Goal: Communication & Community: Answer question/provide support

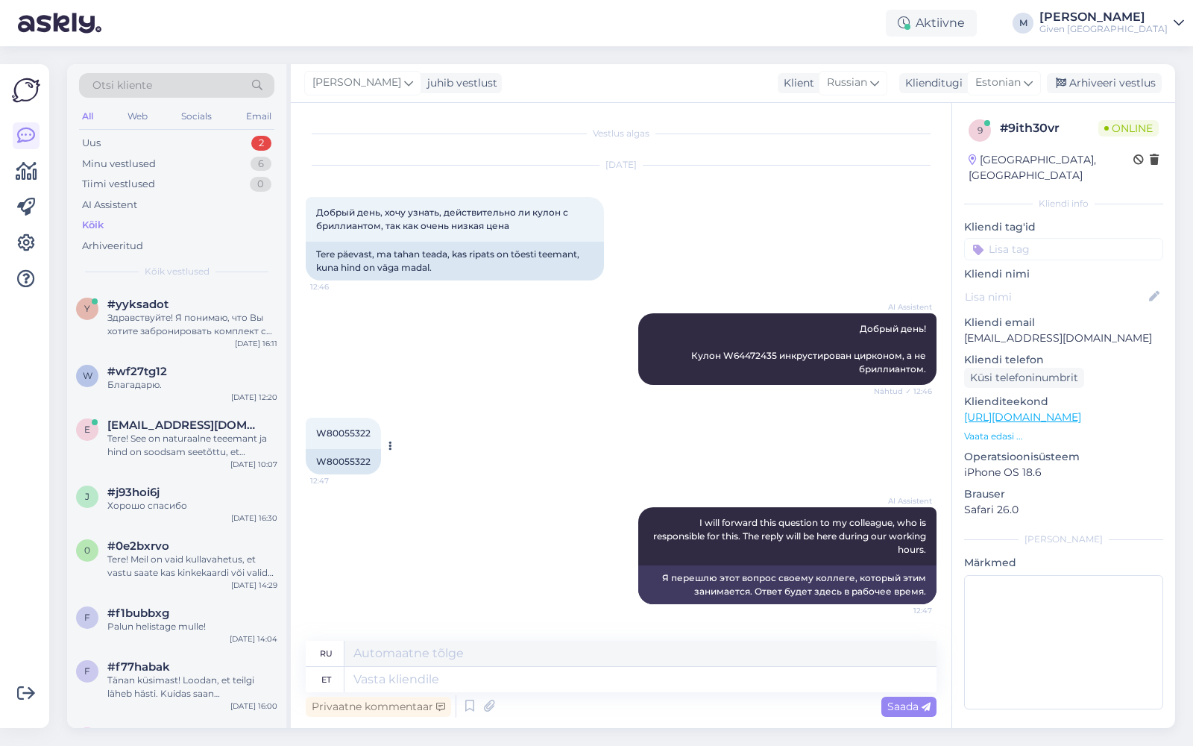
scroll to position [167, 0]
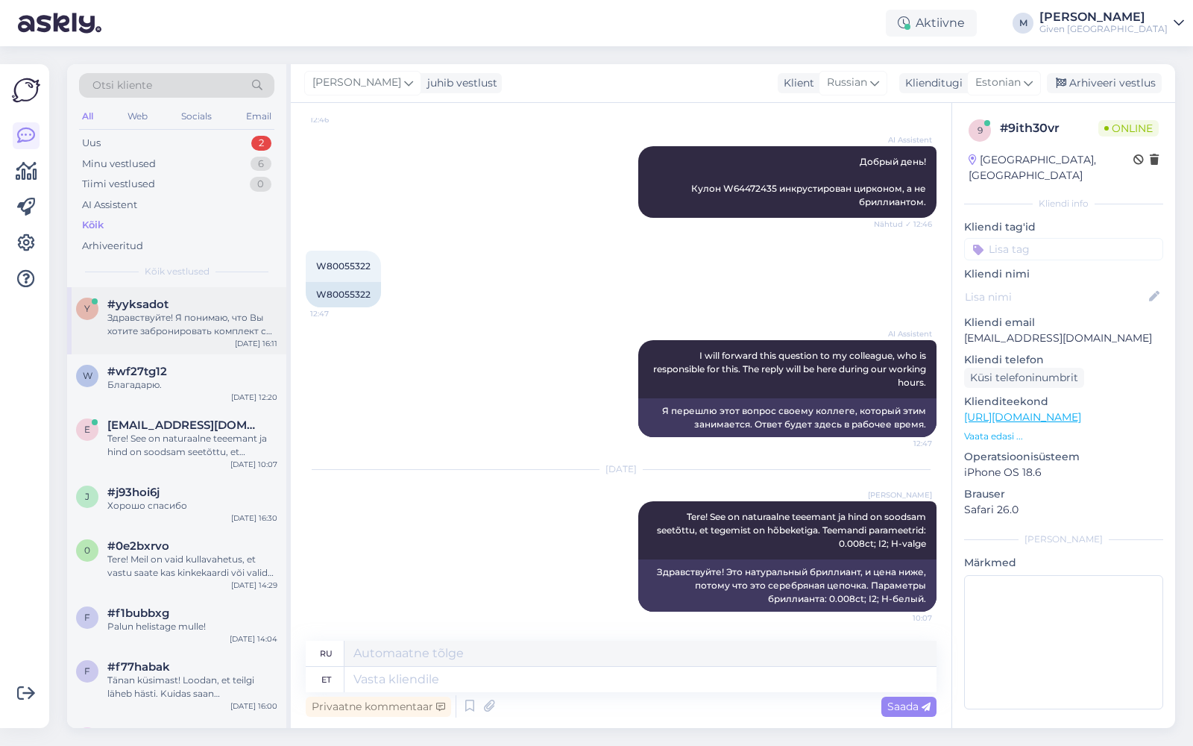
click at [204, 313] on div "Здравствуйте! Я понимаю, что Вы хотите забронировать комплект с жёлтым топазом …" at bounding box center [192, 324] width 170 height 27
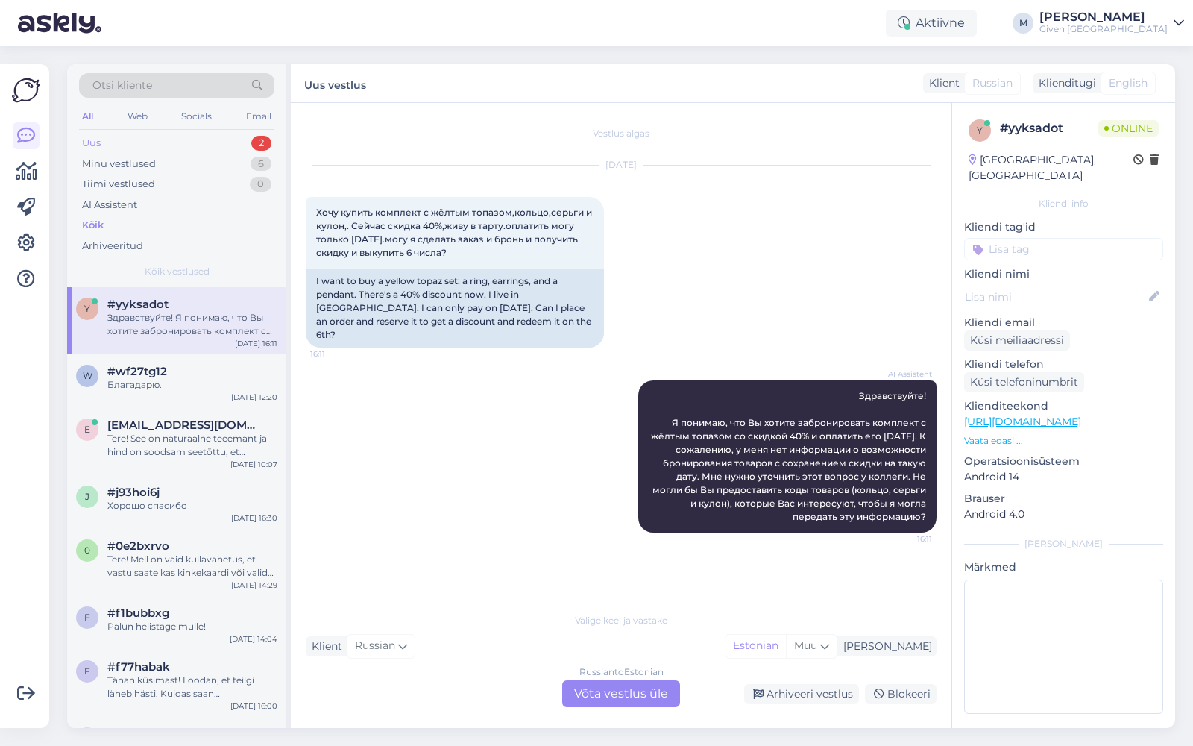
click at [186, 139] on div "Uus 2" at bounding box center [176, 143] width 195 height 21
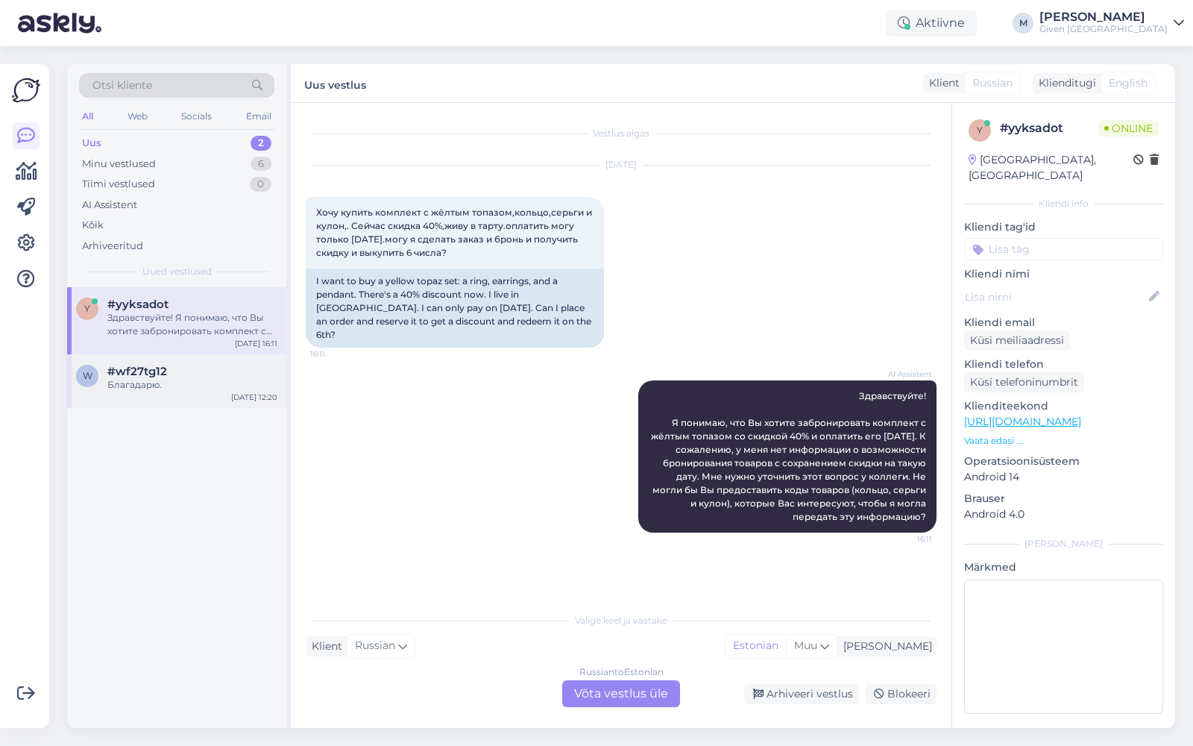
click at [183, 378] on div "Благадарю." at bounding box center [192, 384] width 170 height 13
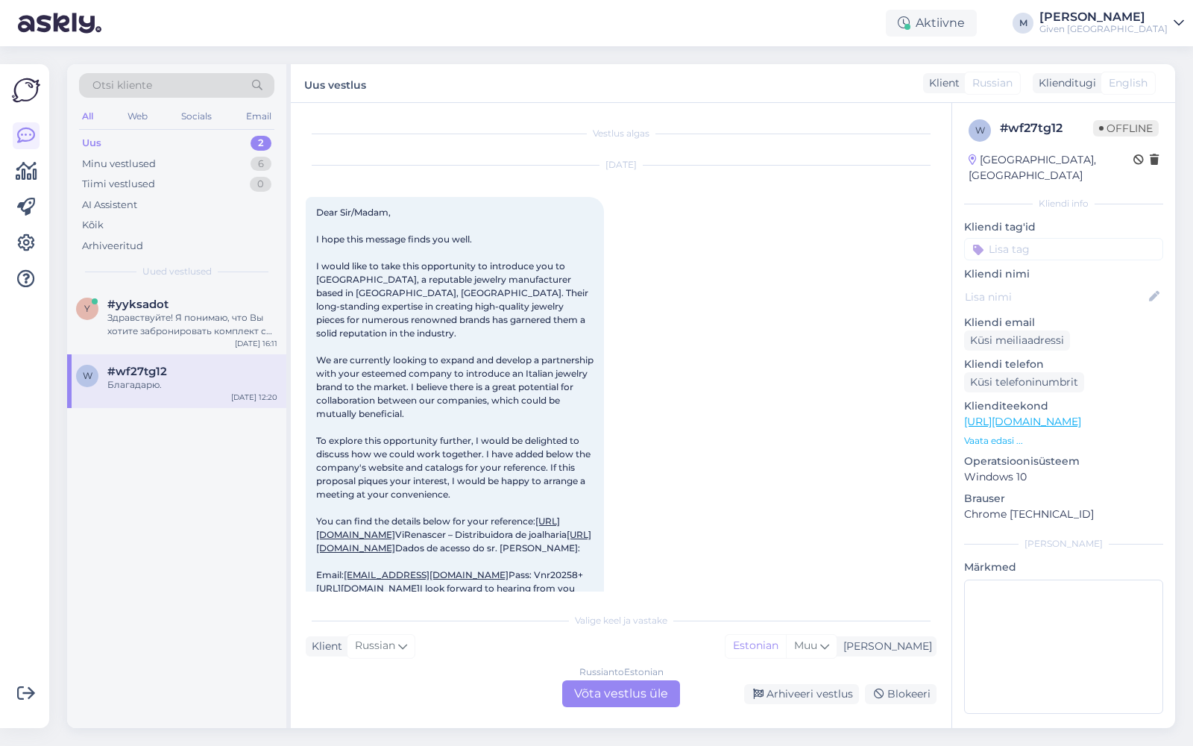
scroll to position [1373, 0]
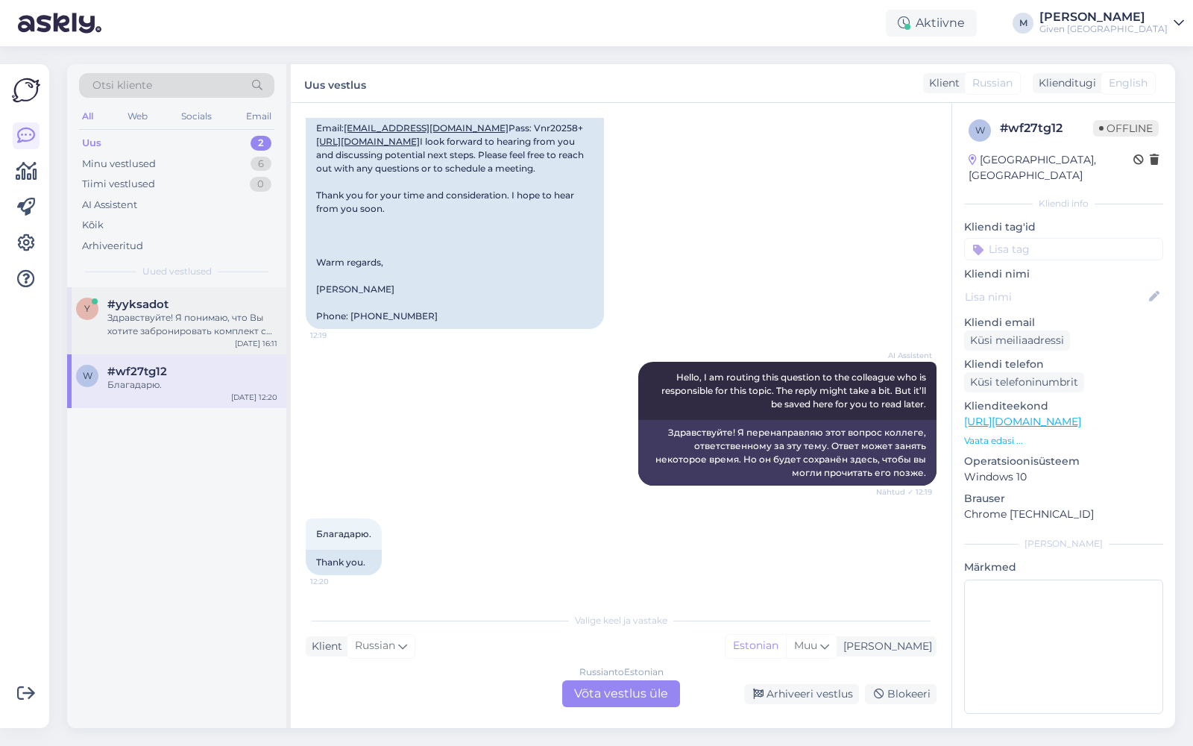
click at [193, 318] on div "Здравствуйте! Я понимаю, что Вы хотите забронировать комплект с жёлтым топазом …" at bounding box center [192, 324] width 170 height 27
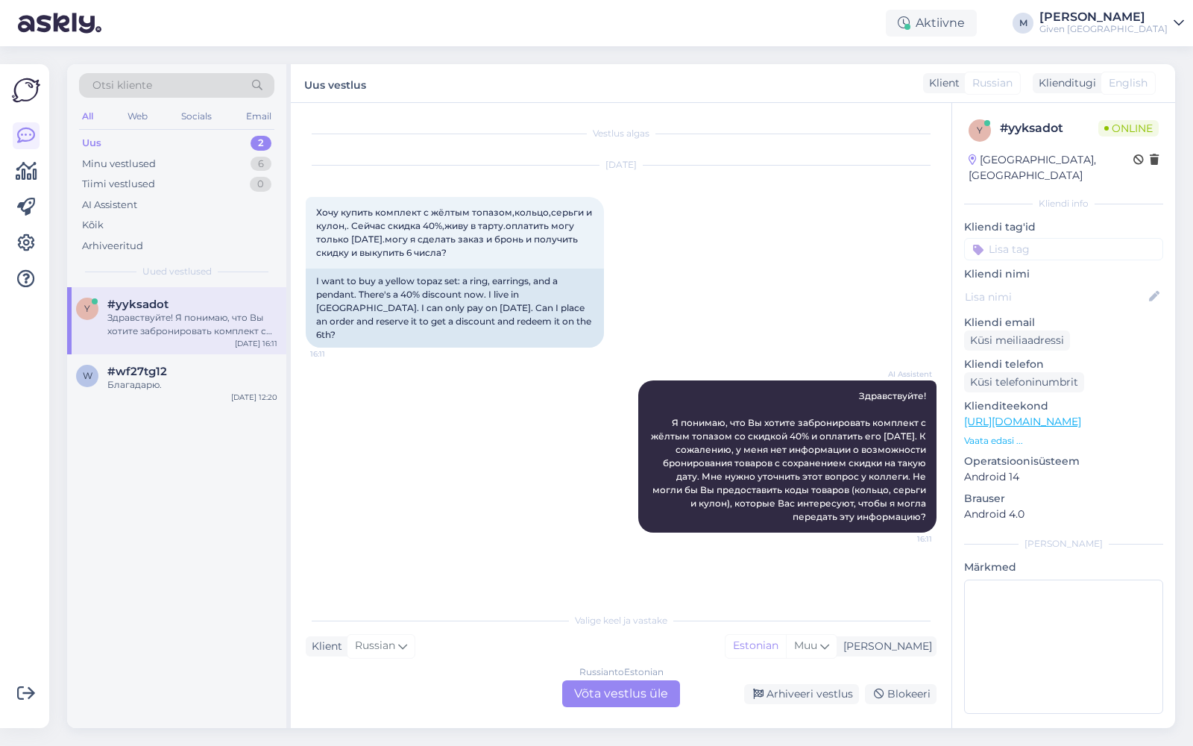
scroll to position [0, 0]
click at [605, 687] on div "Russian to Estonian Võta vestlus üle" at bounding box center [621, 693] width 118 height 27
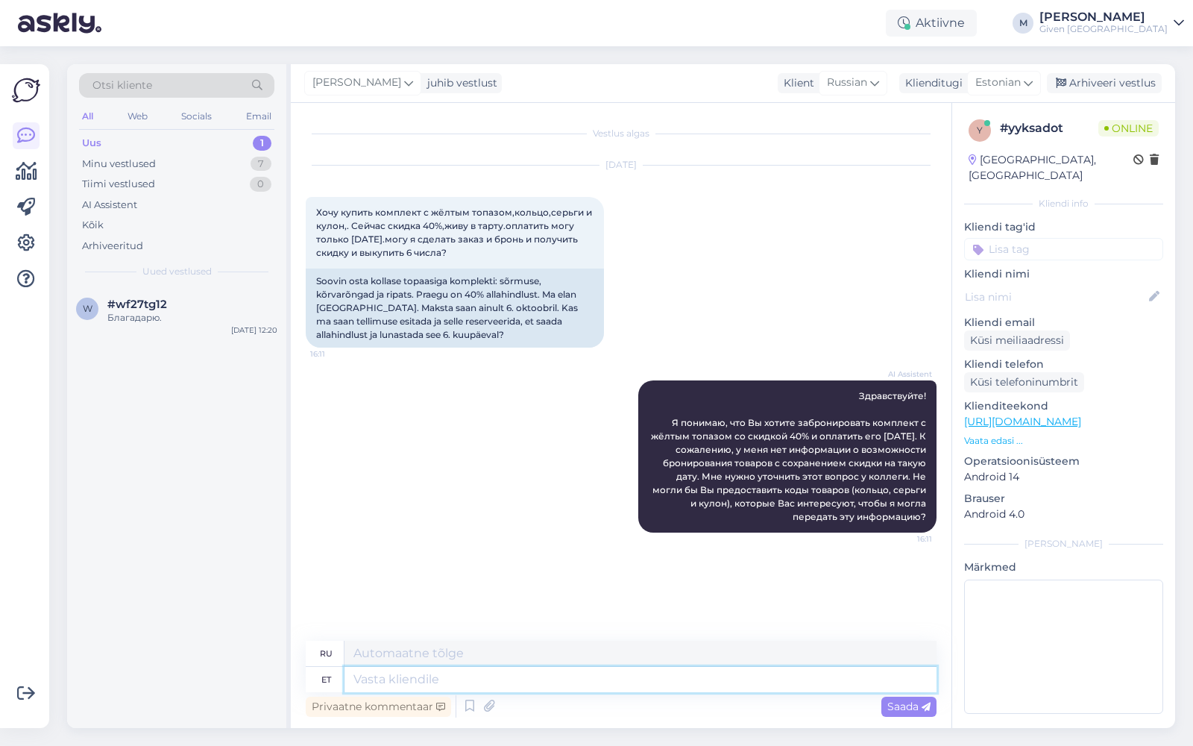
click at [488, 675] on textarea at bounding box center [640, 679] width 592 height 25
type textarea "Tere"
type textarea "Привет"
type textarea "Tere!"
type textarea "Привет!"
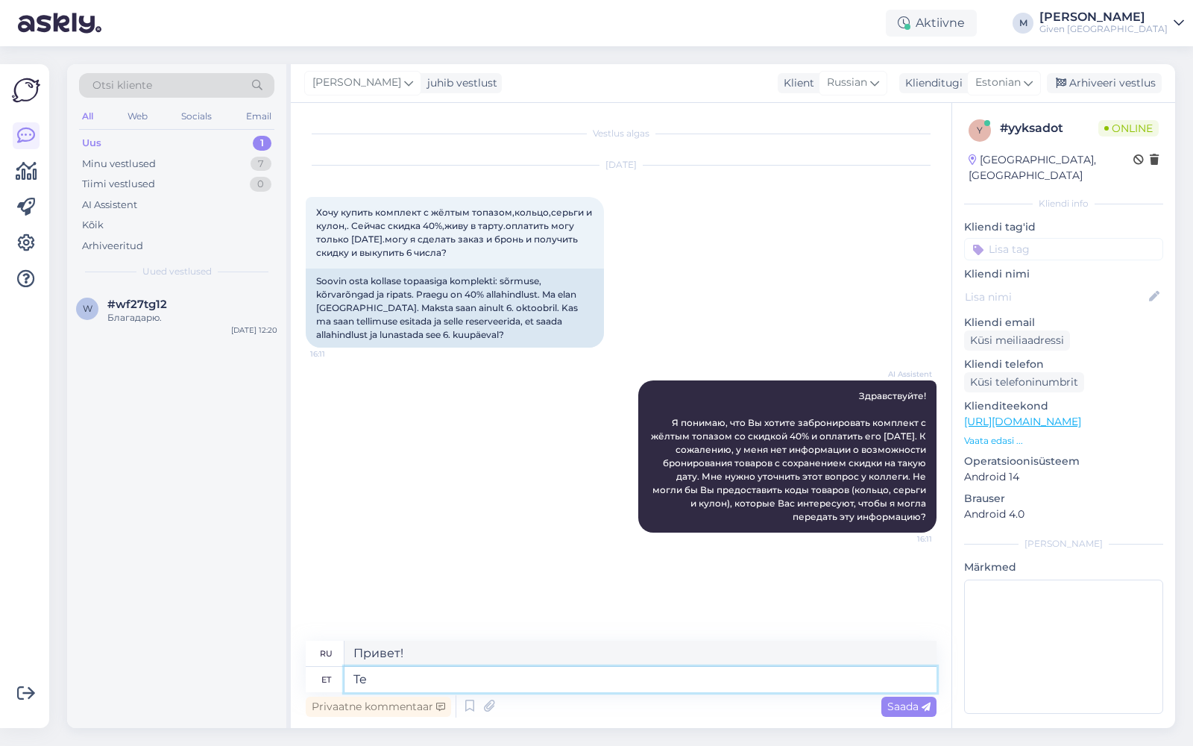
type textarea "T"
type textarea "Te"
type textarea "Ты"
type textarea "Te saate"
type textarea "Ты можешь"
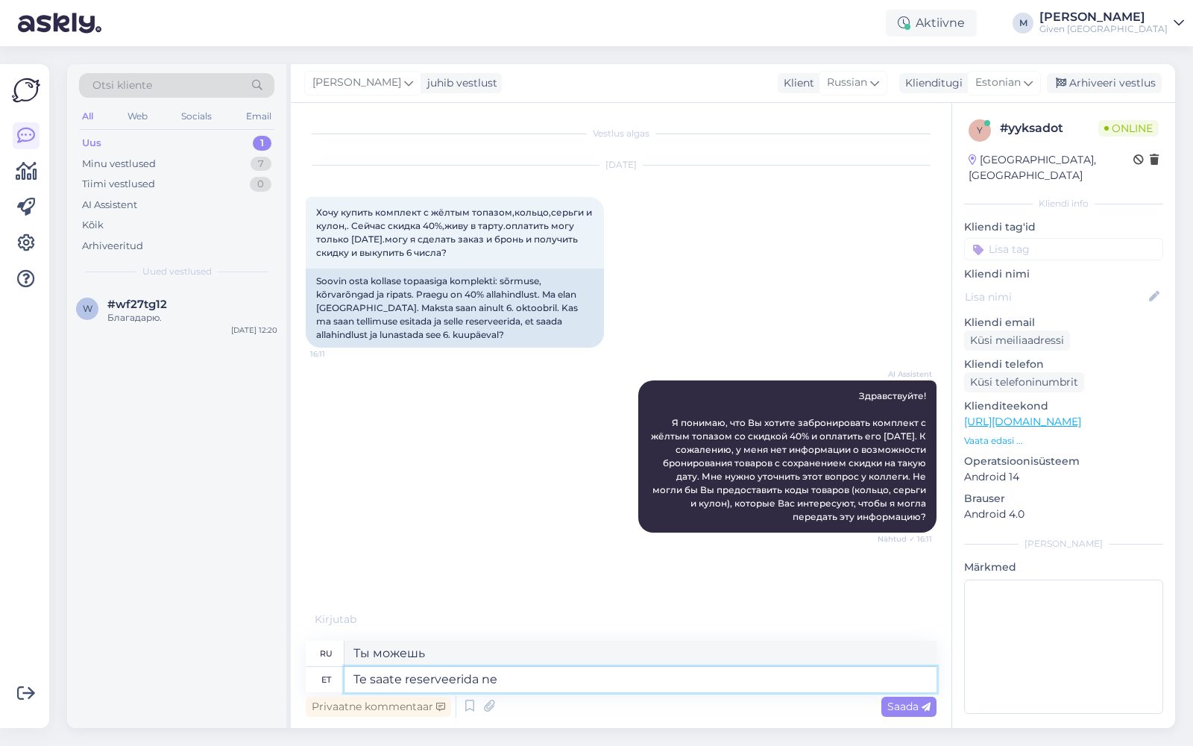
type textarea "Te saate reserveerida nee"
type textarea "Вы можете сделать заказ"
type textarea "Te saate reserveerida need to"
type textarea "Вы можете зарезервировать эти"
type textarea "Te saate reserveerida need tooted T"
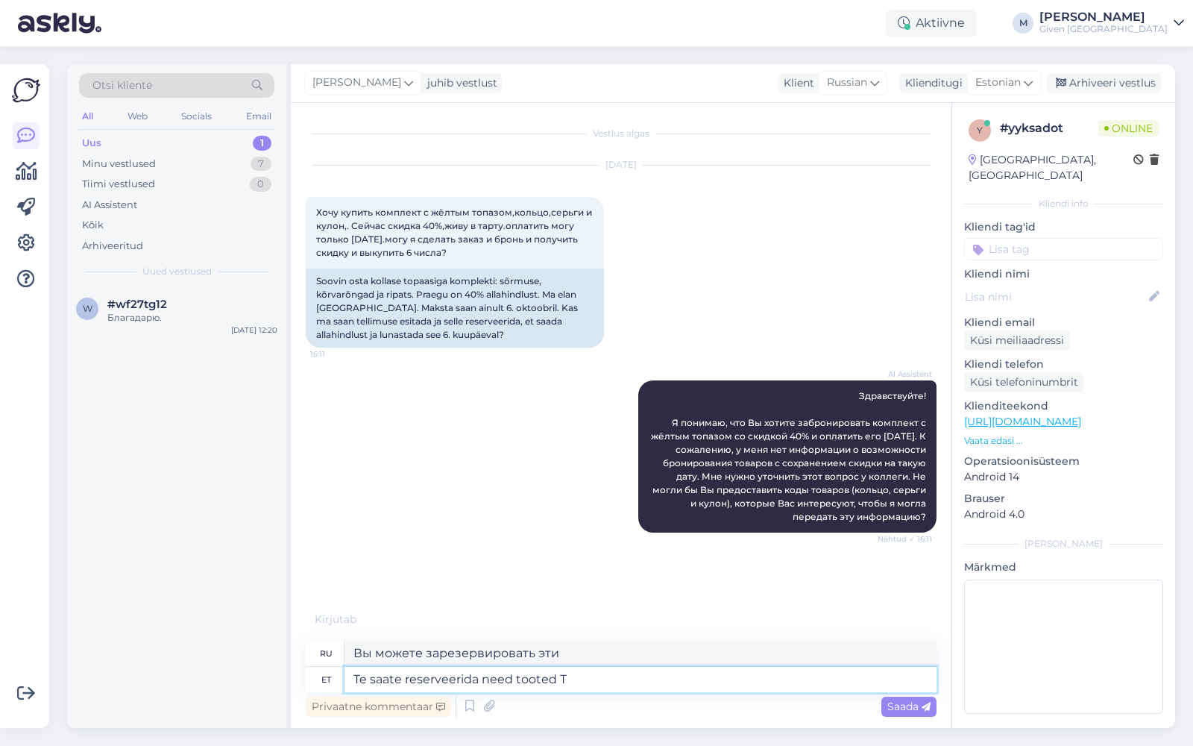
type textarea "Вы можете зарезервировать эти продукты"
type textarea "Te saate reserveerida need tooted [GEOGRAPHIC_DATA]"
type textarea "Вы можете зарезервировать эти продукты в [GEOGRAPHIC_DATA]"
type textarea "Te saate reserveerida need tooted Tartu kaupluses, k"
type textarea "Вы можете зарезервировать эти товары в магазине в [GEOGRAPHIC_DATA],"
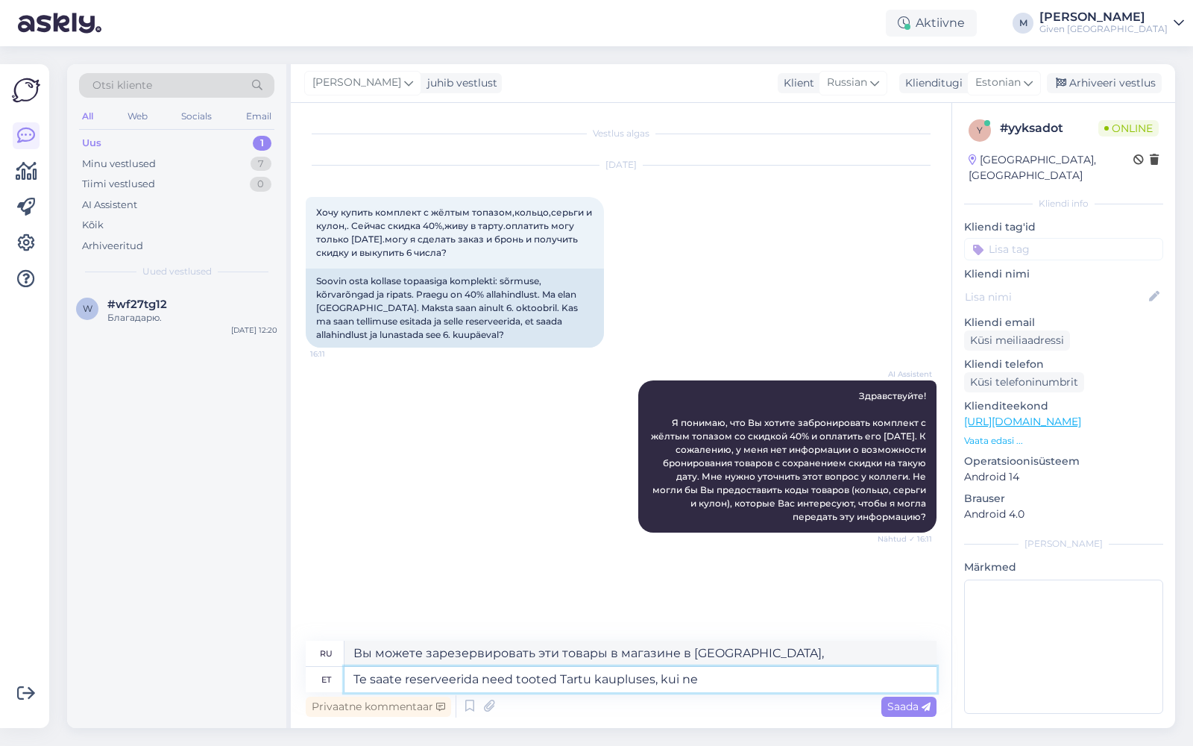
type textarea "Te saate reserveerida need tooted Tartu kaupluses, kui nee"
type textarea "Вы можете зарезервировать эти товары в магазине в [GEOGRAPHIC_DATA], если"
type textarea "Te saate reserveerida need tooted Tartu kaupluses, kui need"
type textarea "Вы можете зарезервировать эти товары в магазине в [GEOGRAPHIC_DATA], если они е…"
type textarea "Te saate reserveerida need tooted Tartu kaupluses, kui need tooted a"
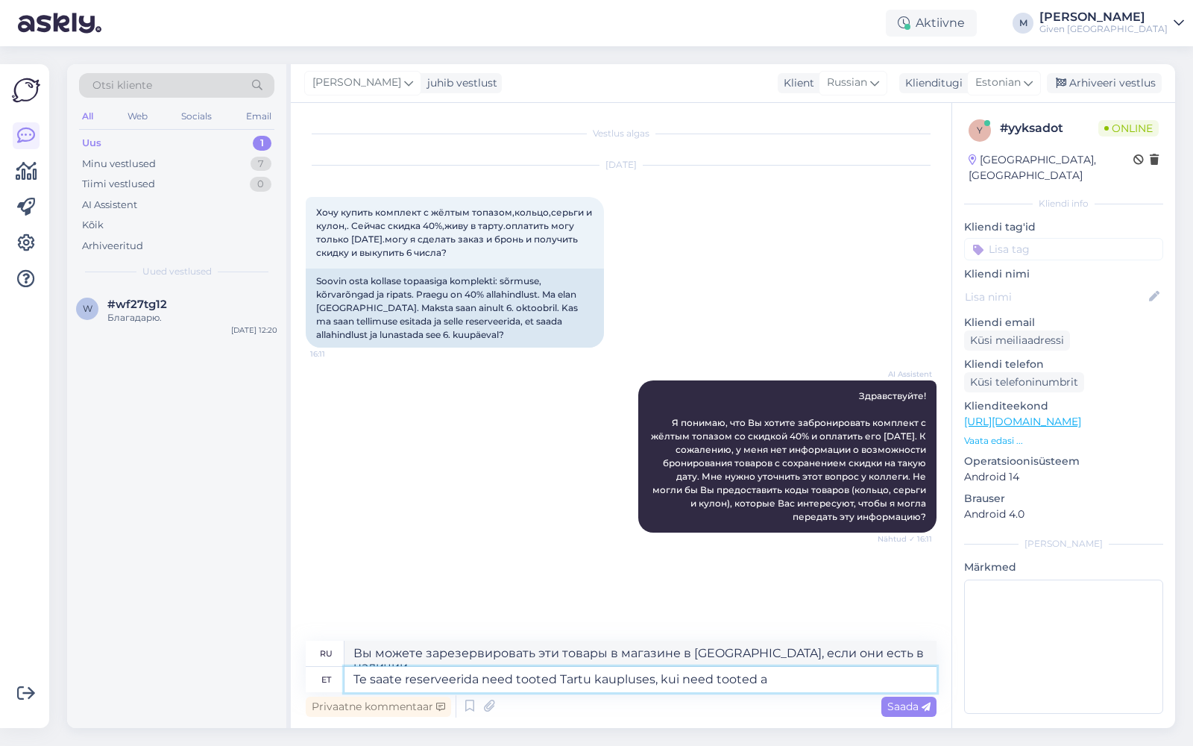
type textarea "Вы можете зарезервировать эти товары в магазине в [GEOGRAPHIC_DATA], если эти т…"
type textarea "Te saate reserveerida need tooted Tartu kaupluses, kui need tooted asuvad se"
type textarea "Вы можете зарезервировать эти товары в магазине в [GEOGRAPHIC_DATA], если они е…"
type textarea "Te saate reserveerida need tooted Tartu kaupluses, kui need tooted asuvad seal"
type textarea "Вы можете зарезервировать эти товары в магазине в [GEOGRAPHIC_DATA], если они т…"
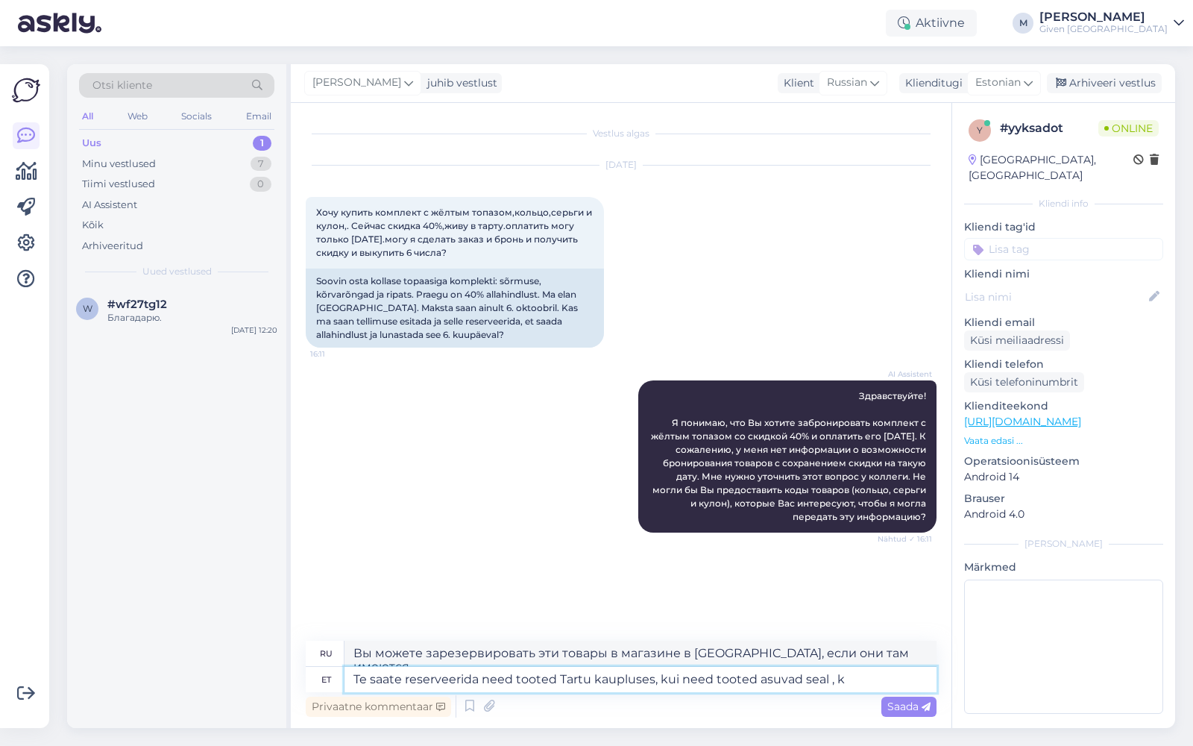
type textarea "Te saate reserveerida need tooted Tartu kaupluses, kui need tooted asuvad seal …"
type textarea "Вы можете зарезервировать эти товары в магазине в [GEOGRAPHIC_DATA], если они т…"
type textarea "Te saate reserveerida need tooted Tartu kaupluses, kui need tooted asuvad seal …"
type textarea "Вы можете зарезервировать эти товары в магазине в [GEOGRAPHIC_DATA], если эти т…"
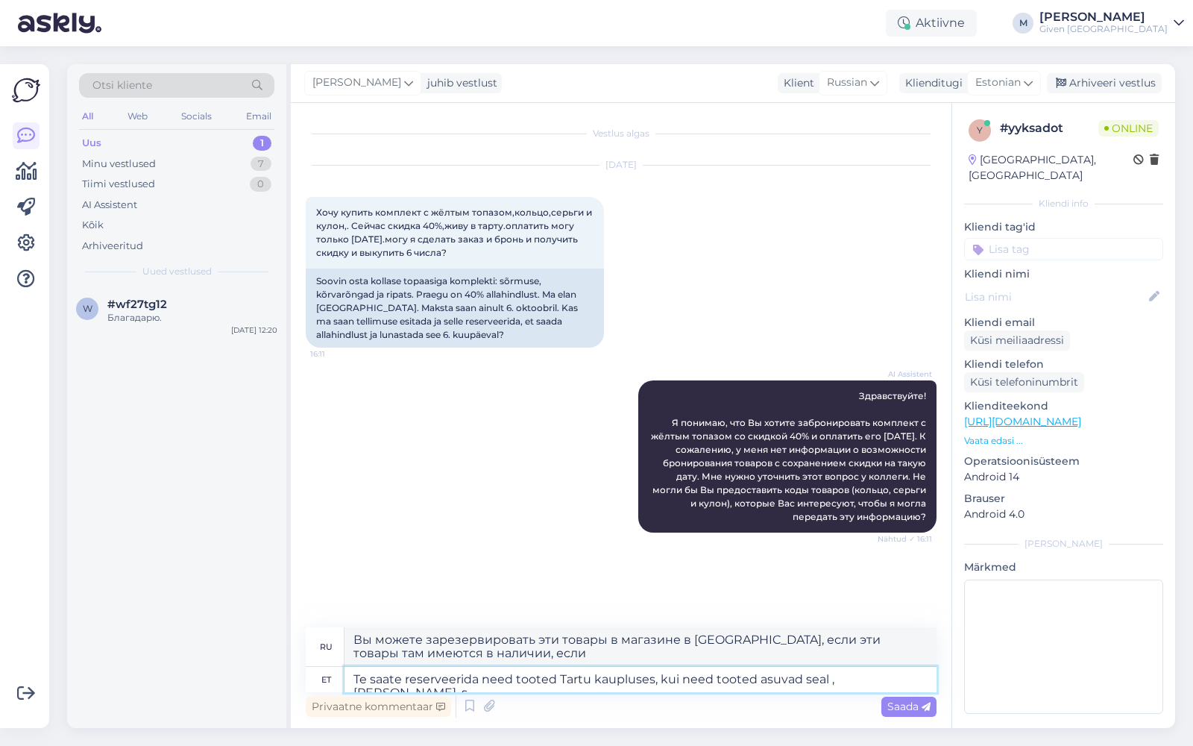
type textarea "Te saate reserveerida need tooted Tartu kaupluses, kui need tooted asuvad seal …"
type textarea "Вы можете зарезервировать эти товары в магазине в [GEOGRAPHIC_DATA], если они т…"
type textarea "Te saate reserveerida need tooted Tartu kaupluses, kui need tooted asuvad seal …"
type textarea "Вы можете зарезервировать эти товары в магазине в [GEOGRAPHIC_DATA], если эти т…"
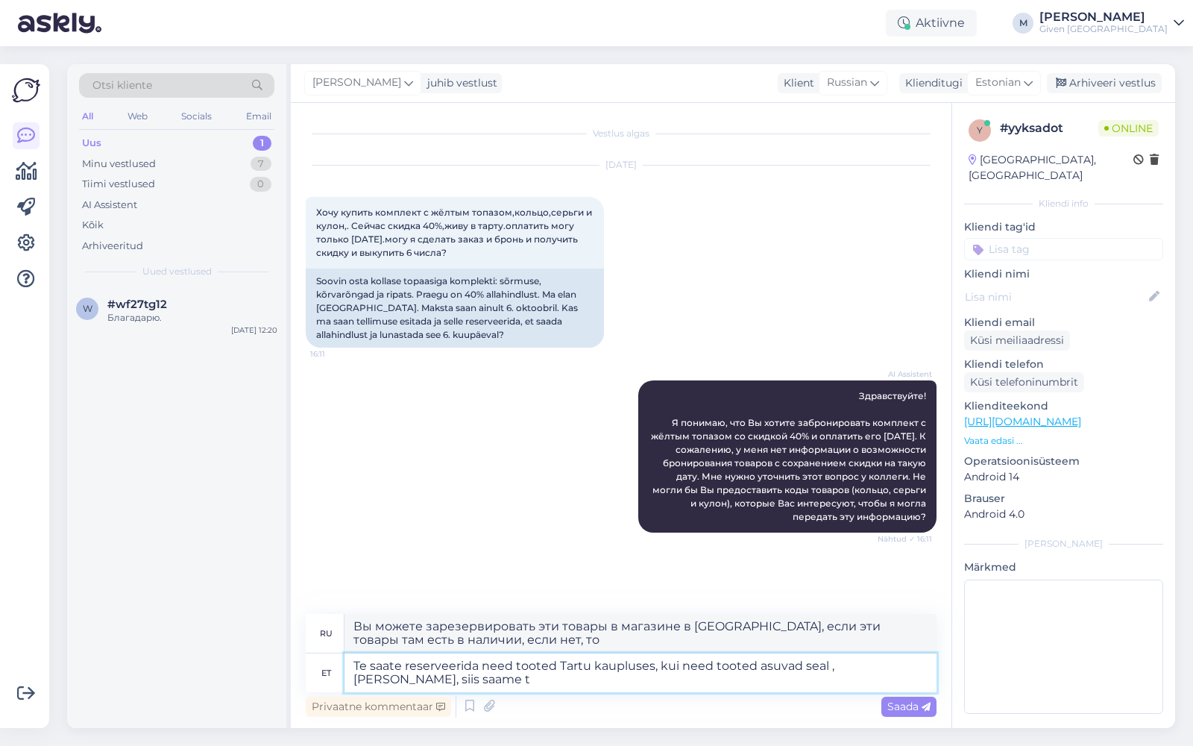
type textarea "Te saate reserveerida need tooted Tartu kaupluses, kui need tooted asuvad seal …"
type textarea "Вы можете зарезервировать эти товары в магазине в [GEOGRAPHIC_DATA], если эти т…"
type textarea "Te saate reserveerida need tooted Tartu kaupluses, kui need tooted asuvad seal …"
type textarea "Вы можете зарезервировать эти товары в магазине в [GEOGRAPHIC_DATA], если они т…"
type textarea "Te saate reserveerida need tooted Tartu kaupluses, kui need tooted asuvad seal …"
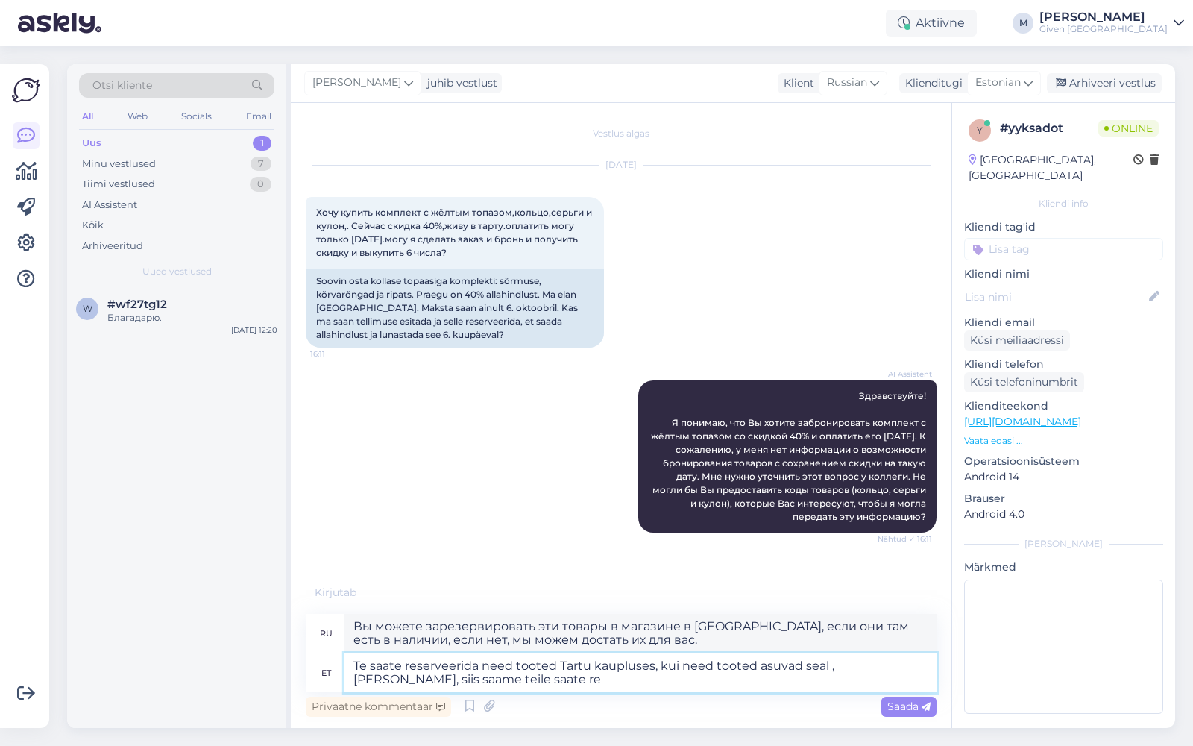
type textarea "Вы можете зарезервировать эти товары в магазине в [GEOGRAPHIC_DATA], если они т…"
type textarea "Te saate reserveerida need tooted Tartu kaupluses, kui need tooted asuvad seal …"
type textarea "Вы можете зарезервировать эти товары в магазине в [GEOGRAPHIC_DATA], если они т…"
type textarea "Te saate reserveerida need tooted Tartu kaupluses, kui need tooted asuvad seal …"
type textarea "Вы можете зарезервировать эти товары в магазине в [GEOGRAPHIC_DATA], если они т…"
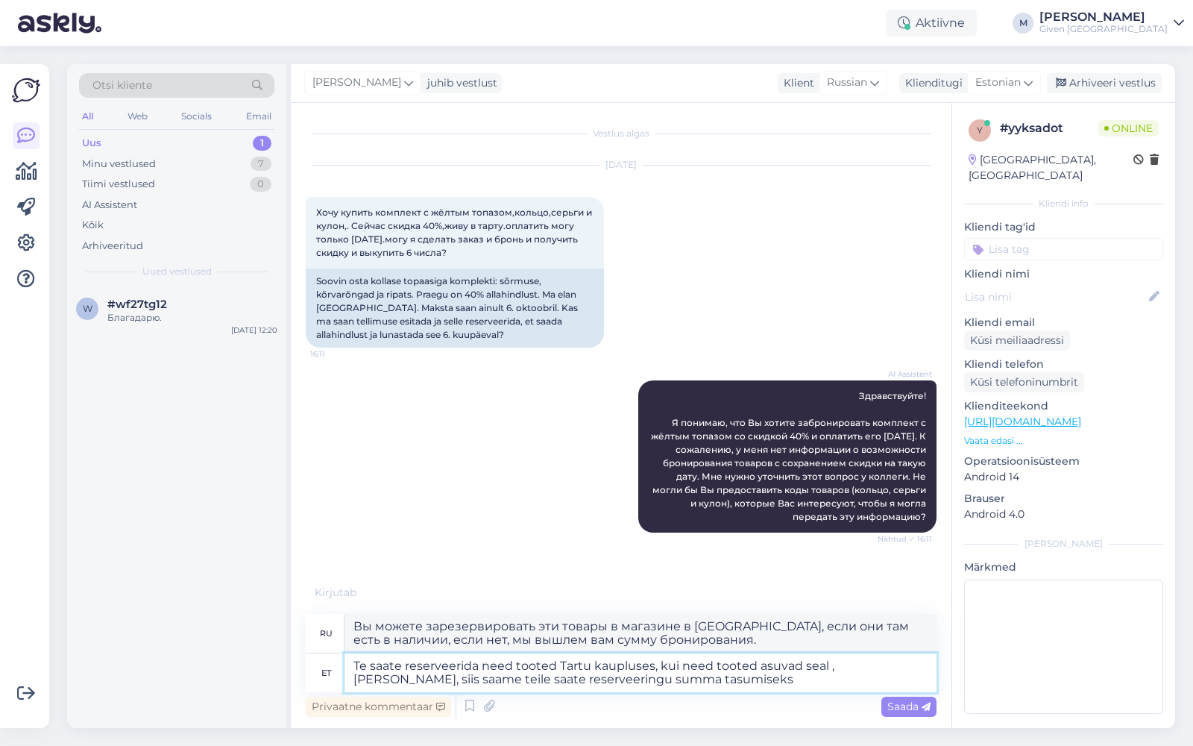
type textarea "Te saate reserveerida need tooted Tartu kaupluses, kui need tooted asuvad seal …"
type textarea "Вы можете зарезервировать эти товары в магазине в [GEOGRAPHIC_DATA], если они т…"
type textarea "Te saate reserveerida need tooted Tartu kaupluses, kui need tooted asuvad seal …"
type textarea "Вы можете зарезервировать эти товары в магазине в [GEOGRAPHIC_DATA], если они т…"
type textarea "Te saate reserveerida need tooted Tartu kaupluses, kui need tooted asuvad seal …"
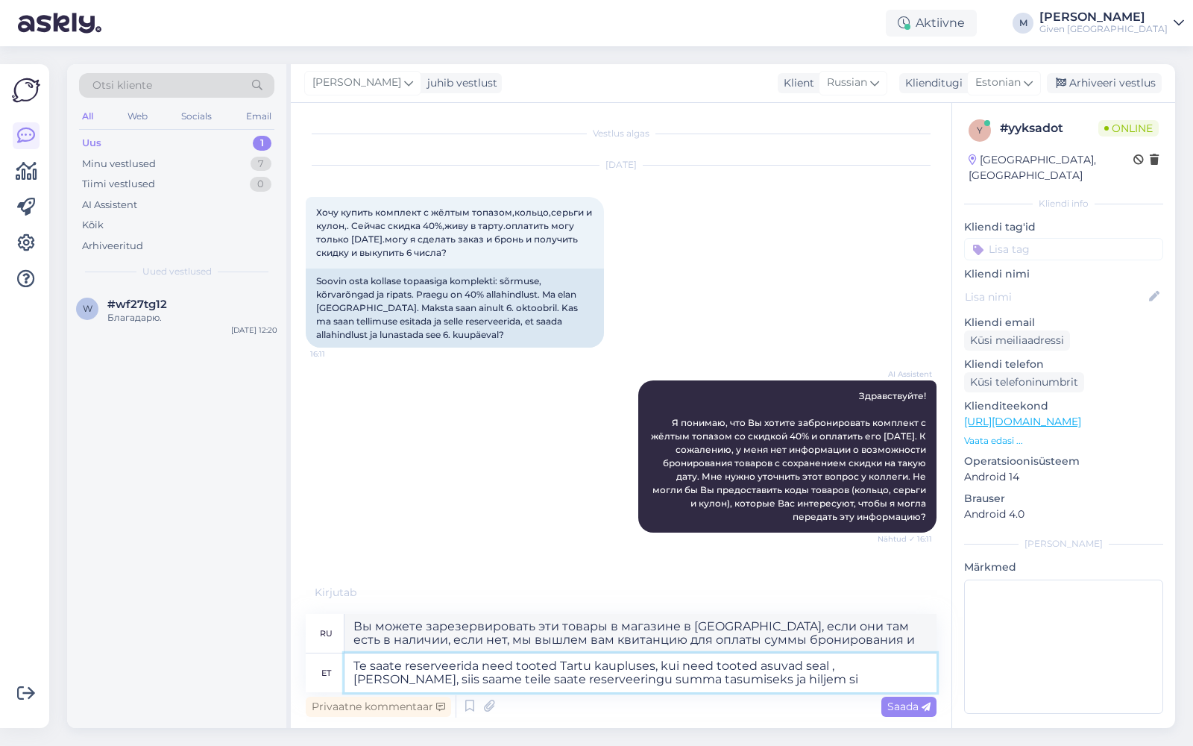
type textarea "Вы можете зарезервировать эти товары в магазине в [GEOGRAPHIC_DATA], если они т…"
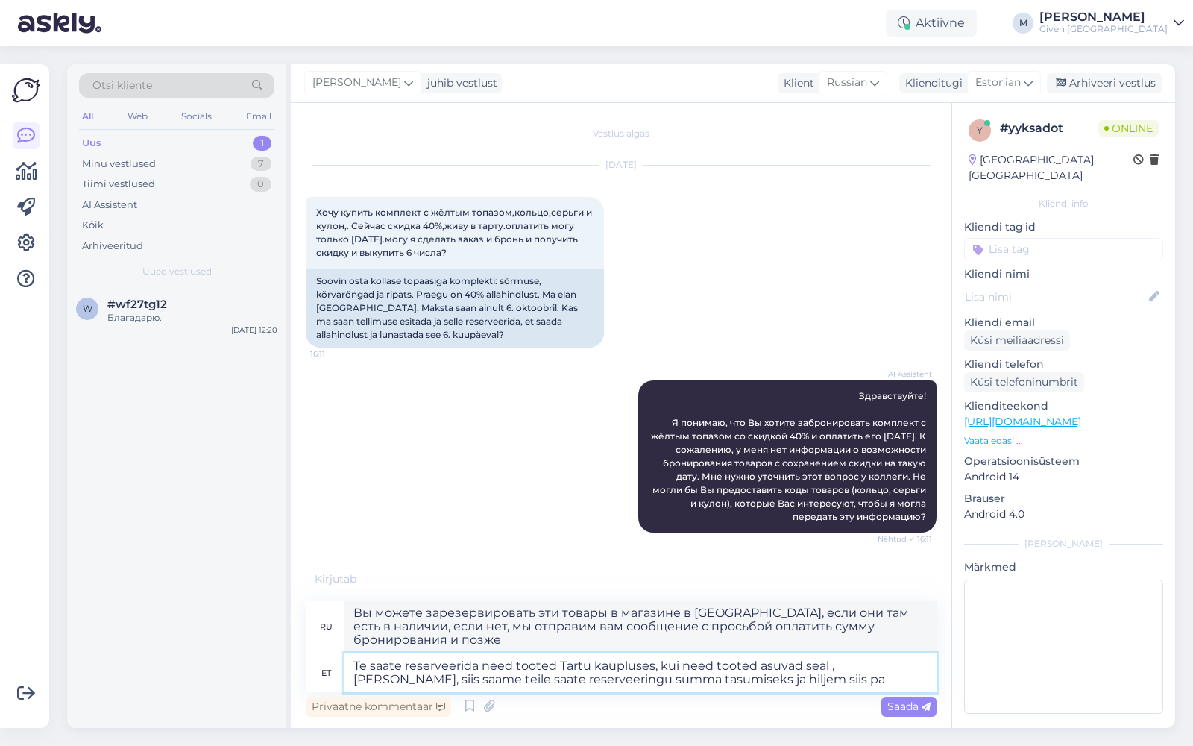
type textarea "Te saate reserveerida need tooted Tartu kaupluses, kui need tooted asuvad seal …"
type textarea "Вы можете зарезервировать эти товары в магазине в [GEOGRAPHIC_DATA], если они т…"
type textarea "Te saate reserveerida need tooted Tartu kaupluses, kui need tooted asuvad seal …"
type textarea "Вы можете зарезервировать эти товары в магазине в [GEOGRAPHIC_DATA], если они т…"
type textarea "Te saate reserveerida need tooted Tartu kaupluses, kui need tooted asuvad seal …"
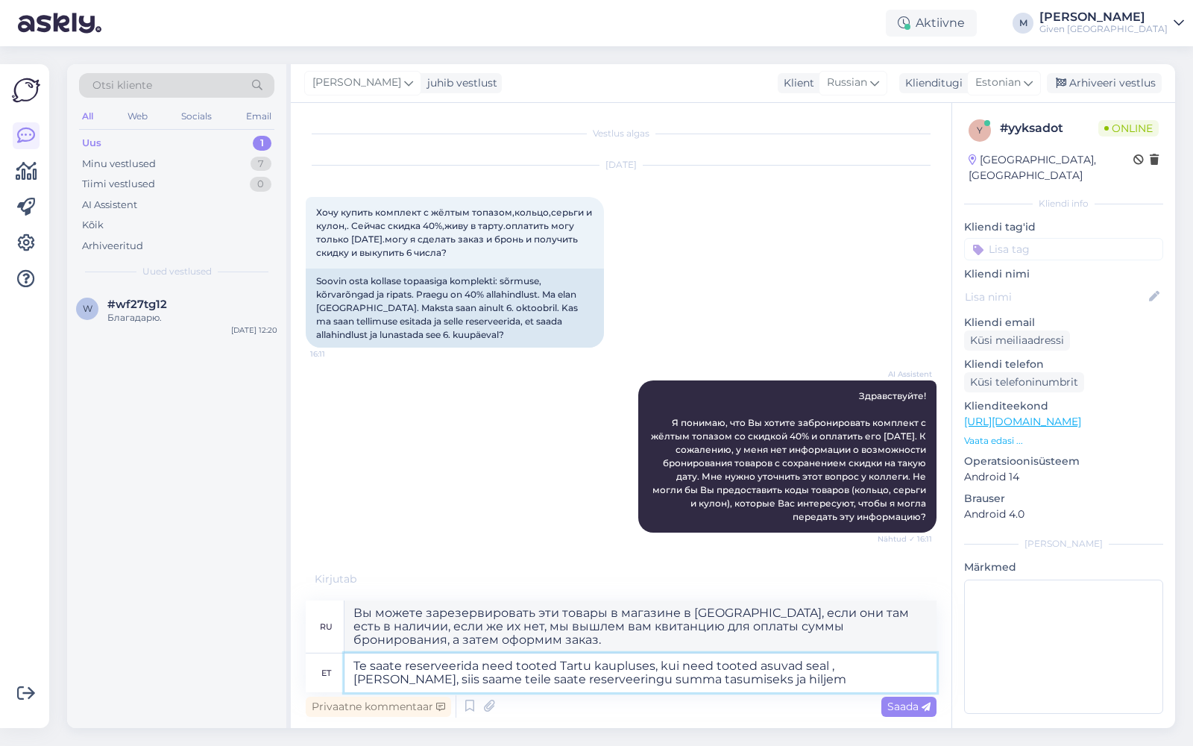
type textarea "Вы можете зарезервировать эти товары в магазине в [GEOGRAPHIC_DATA], если они т…"
type textarea "Te saate reserveerida need tooted Tartu kaupluses, kui need tooted asuvad seal …"
type textarea "Вы можете зарезервировать эти товары в магазине в [GEOGRAPHIC_DATA], если они т…"
type textarea "Te saate reserveerida need tooted Tartu kaupluses, kui need tooted asuvad seal …"
type textarea "Вы можете зарезервировать эти товары в магазине в [GEOGRAPHIC_DATA], если они т…"
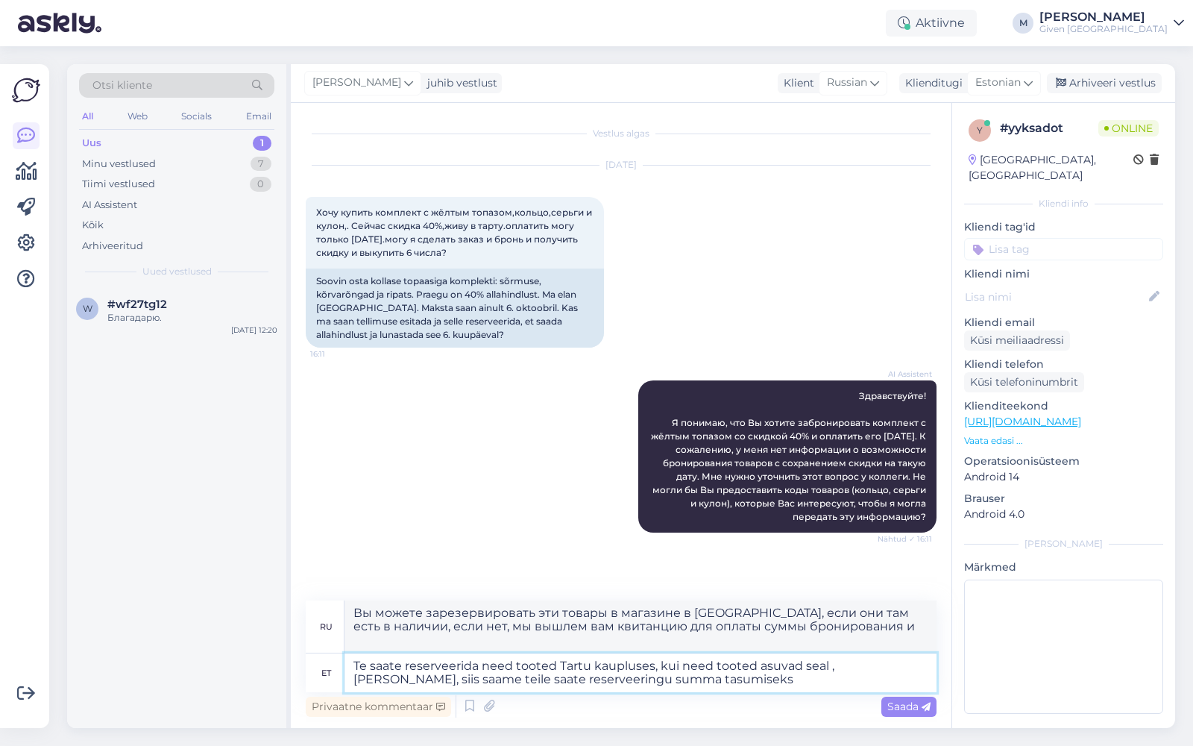
type textarea "Te saate reserveerida need tooted Tartu kaupluses, kui need tooted asuvad seal …"
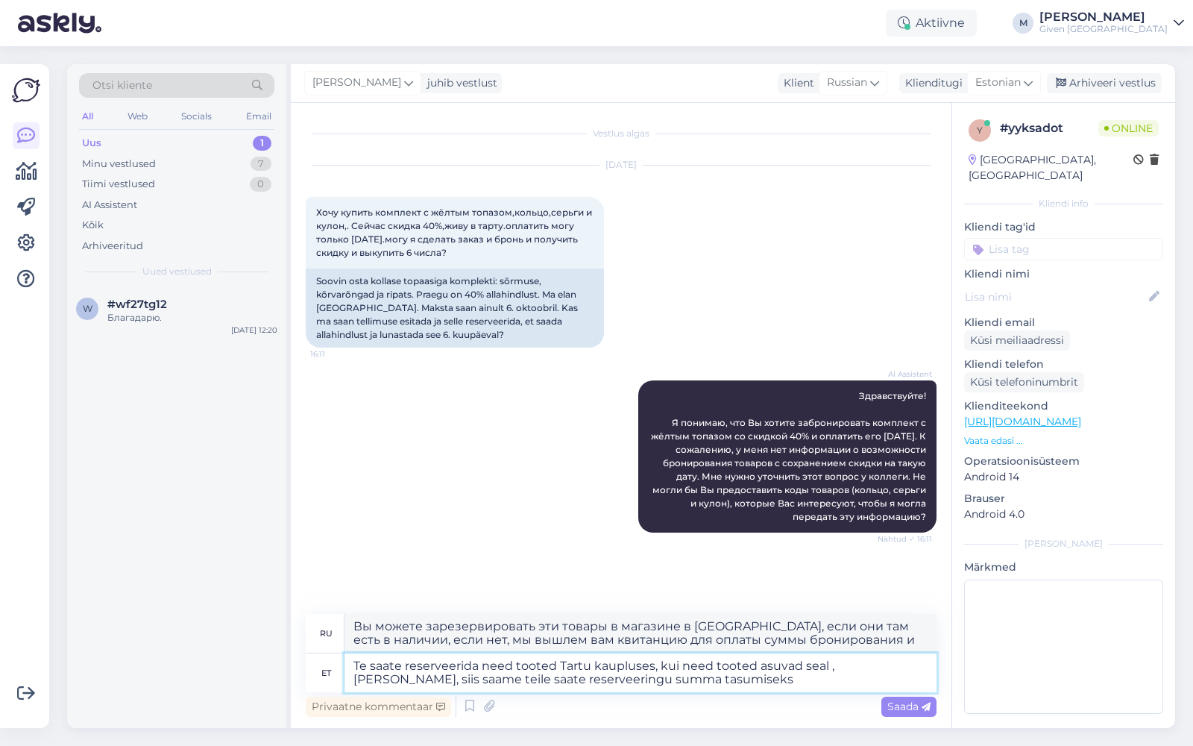
type textarea "Вы можете зарезервировать эти товары в магазине в [GEOGRAPHIC_DATA], если они т…"
type textarea "Te saate reserveerida need tooted Tartu kaupluses, kui need tooted asuvad seal …"
type textarea "Вы можете зарезервировать эти товары в магазине в [GEOGRAPHIC_DATA], если они т…"
type textarea "Te saate reserveerida need tooted Tartu kaupluses, kui need tooted asuvad seal …"
type textarea "Вы можете зарезервировать эти товары в магазине в [GEOGRAPHIC_DATA], если они т…"
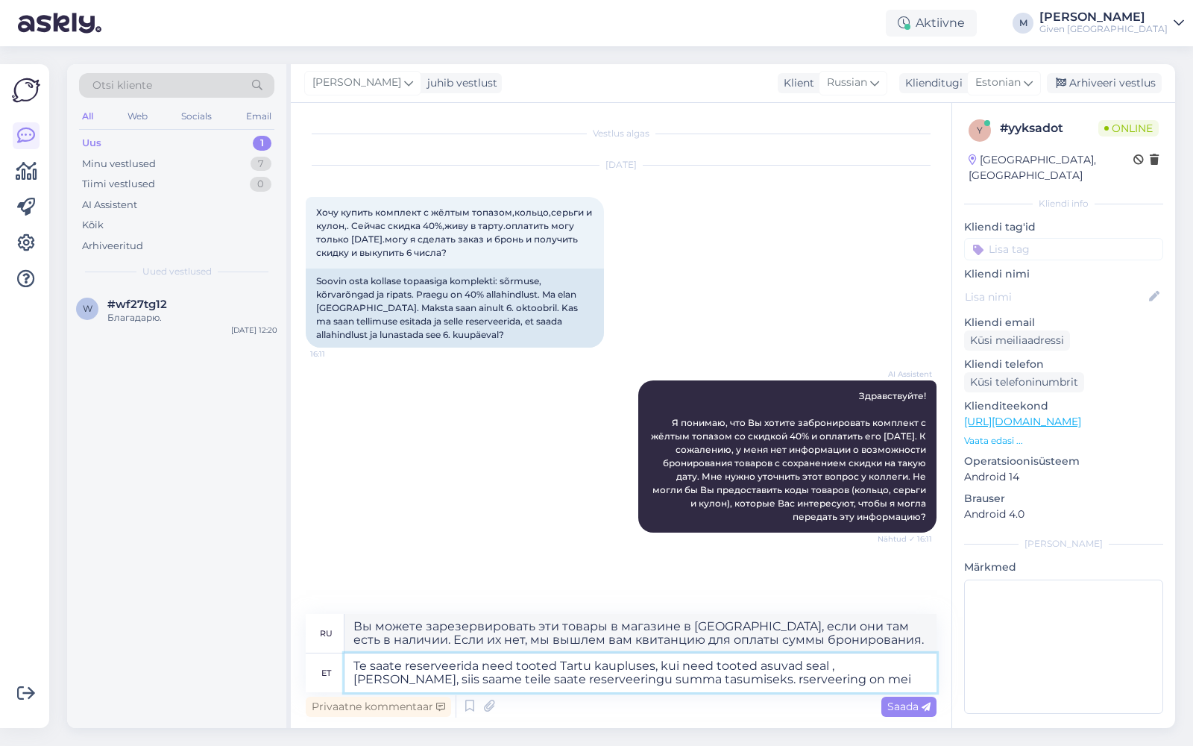
type textarea "Te saate reserveerida need tooted Tartu kaupluses, kui need tooted asuvad seal …"
type textarea "Вы можете зарезервировать эти товары в магазине в [GEOGRAPHIC_DATA], если они т…"
type textarea "Te saate reserveerida need tooted Tartu kaupluses, kui need tooted asuvad seal …"
type textarea "Вы можете зарезервировать эти товары в магазине в [GEOGRAPHIC_DATA], если они т…"
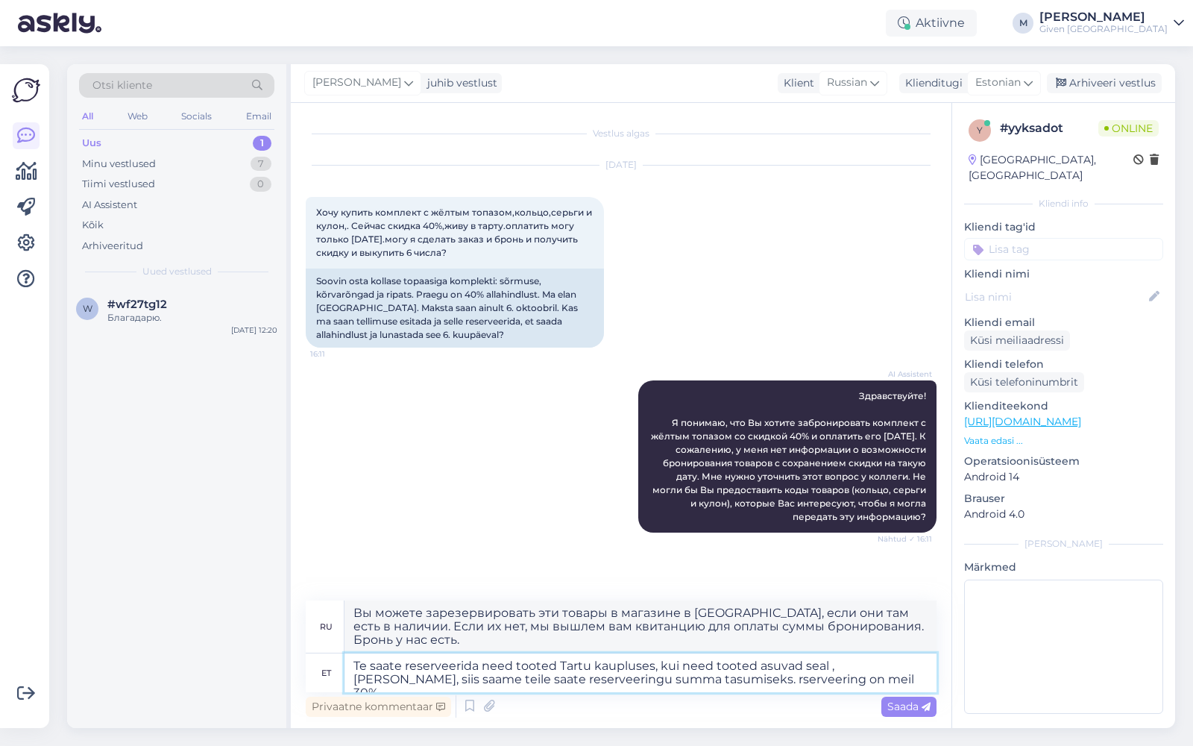
type textarea "Te saate reserveerida need tooted Tartu kaupluses, kui need tooted asuvad seal …"
type textarea "Вы можете зарезервировать эти товары в магазине в [GEOGRAPHIC_DATA], если они т…"
type textarea "Te saate reserveerida need tooted Tartu kaupluses, kui need tooted asuvad seal …"
type textarea "Вы можете зарезервировать эти товары в магазине в [GEOGRAPHIC_DATA], если они т…"
type textarea "Te saate reserveerida need tooted Tartu kaupluses, kui need tooted asuvad seal …"
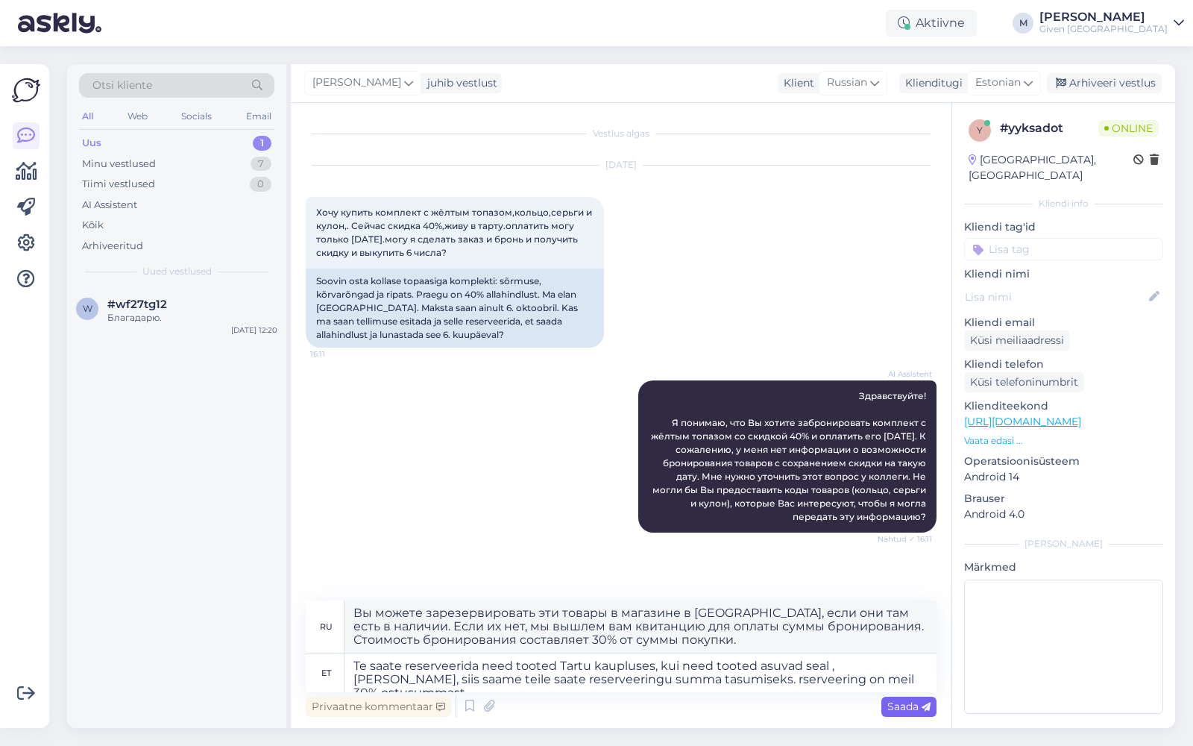
click at [923, 700] on span "Saada" at bounding box center [908, 705] width 43 height 13
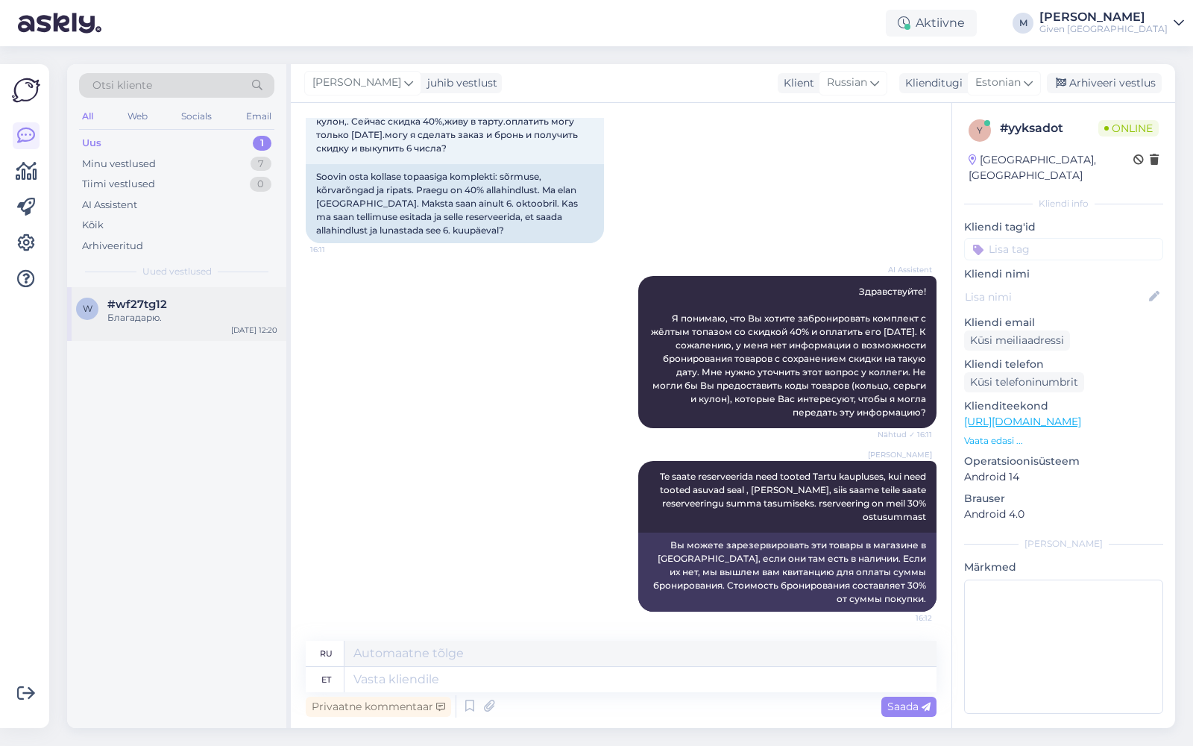
scroll to position [120, 0]
